Goal: Transaction & Acquisition: Purchase product/service

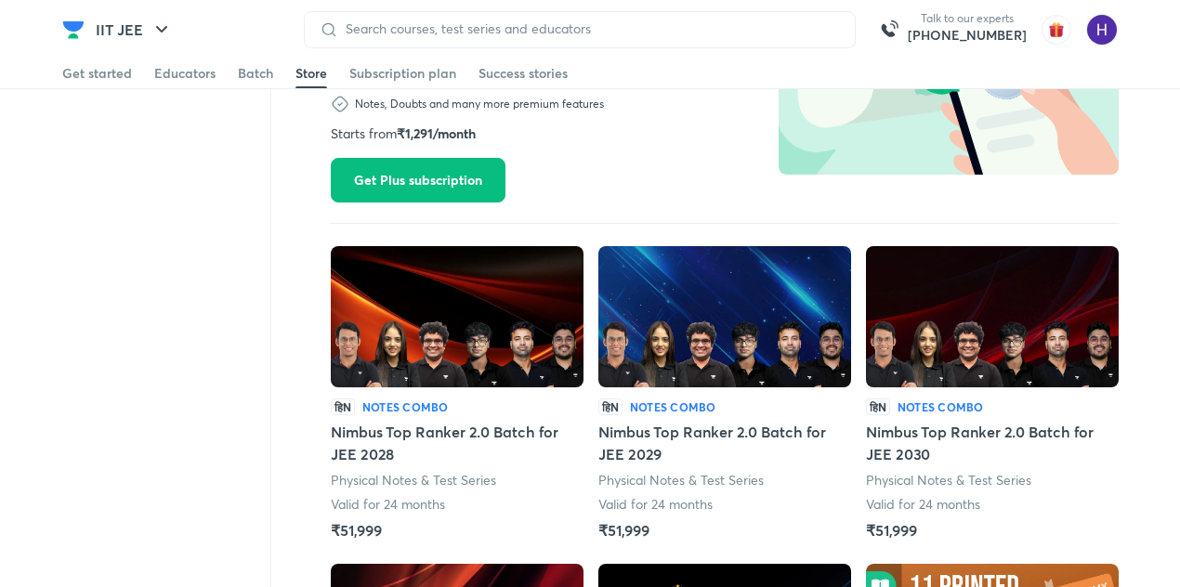
scroll to position [1535, 0]
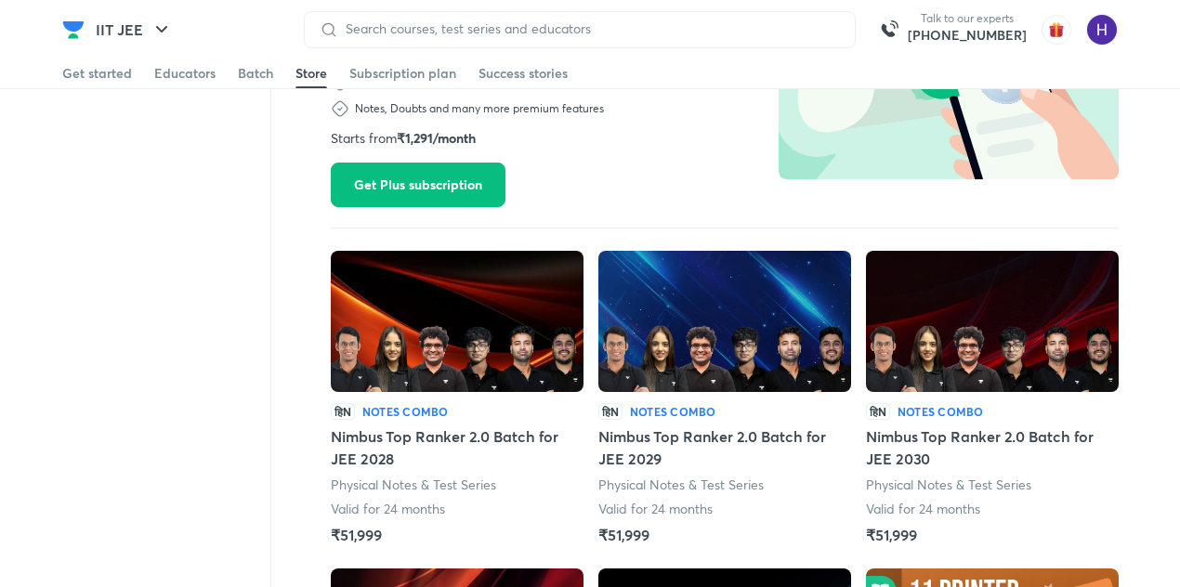
click at [1139, 354] on div "Filters SYLLABUS Full Syllabus Subject-level full syllabus CLASS Class 11 Class…" at bounding box center [590, 112] width 1180 height 3071
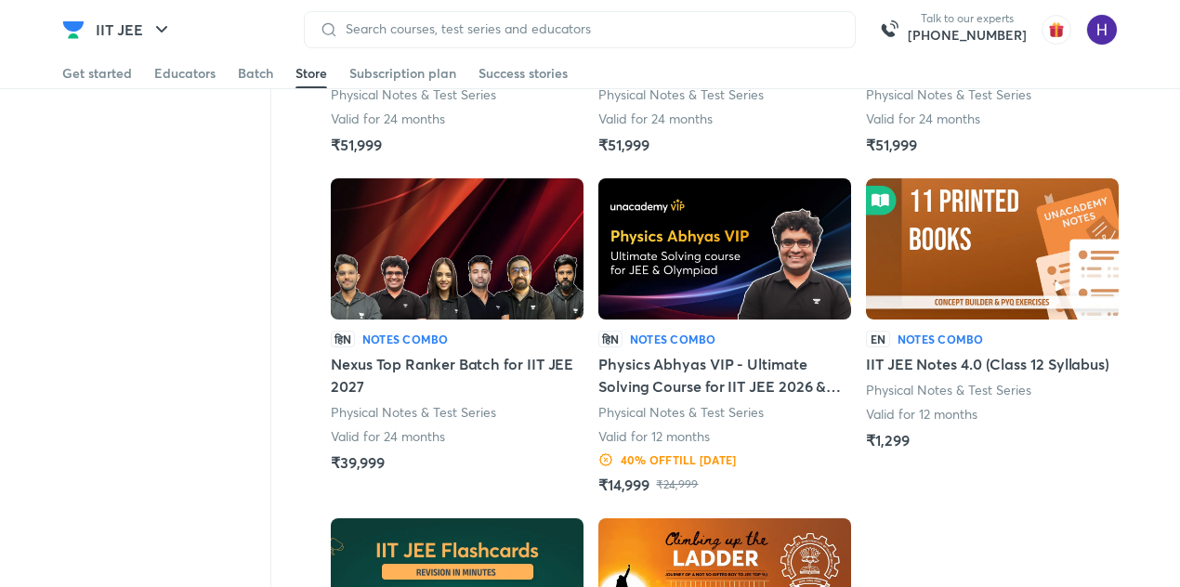
scroll to position [1925, 0]
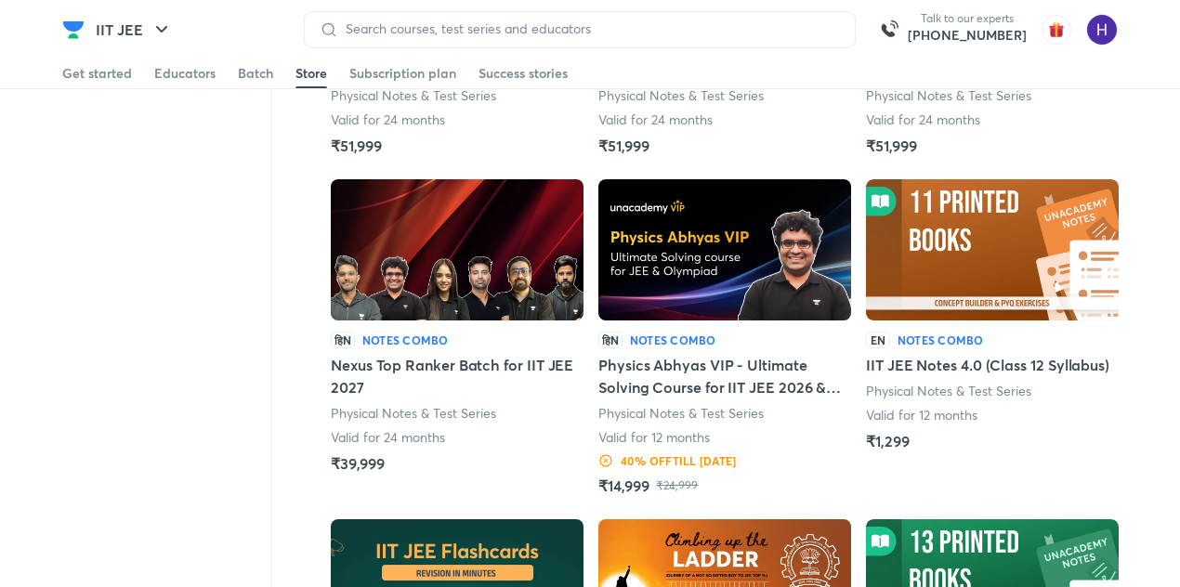
click at [423, 369] on h5 "Nexus Top Ranker Batch for IIT JEE 2027" at bounding box center [457, 376] width 253 height 45
